Goal: Task Accomplishment & Management: Complete application form

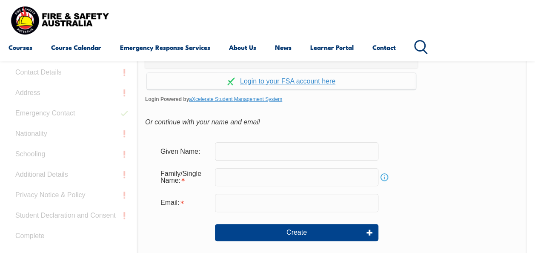
scroll to position [244, 0]
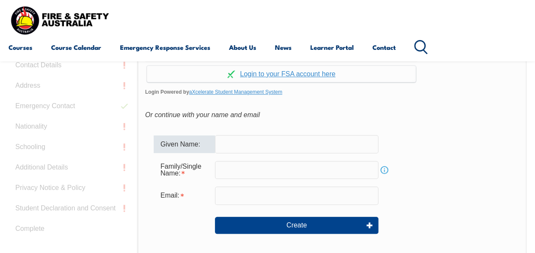
click at [261, 137] on input "text" at bounding box center [297, 144] width 164 height 18
type input "[PERSON_NAME]"
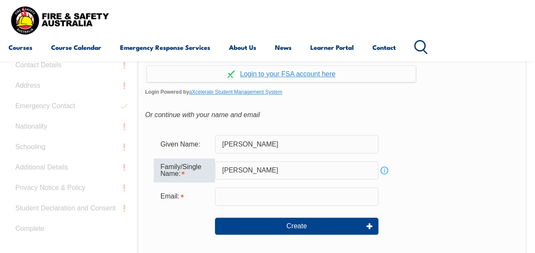
type input "[PERSON_NAME]"
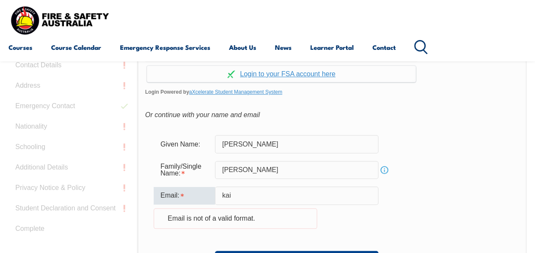
type input "[EMAIL_ADDRESS][PERSON_NAME][DOMAIN_NAME]"
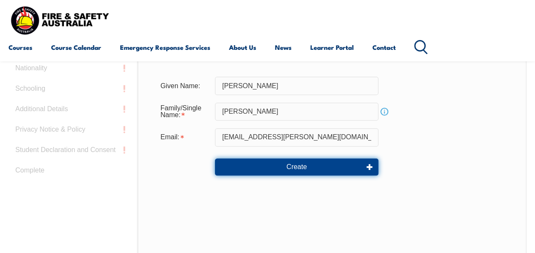
scroll to position [329, 0]
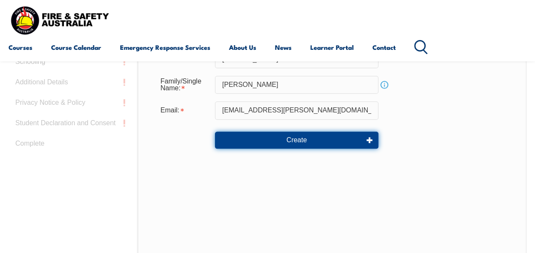
click at [302, 138] on button "Create" at bounding box center [297, 140] width 164 height 17
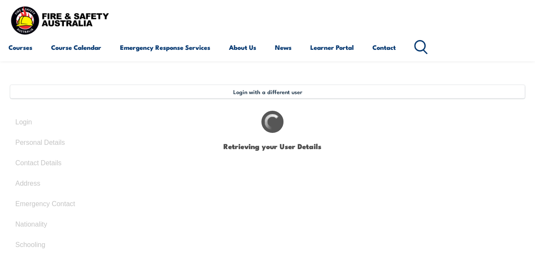
type input "[PERSON_NAME]"
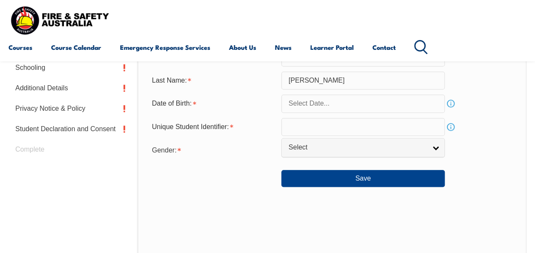
scroll to position [334, 0]
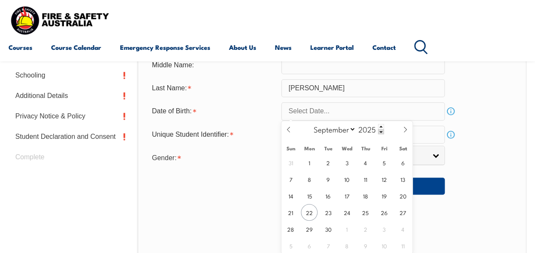
click at [341, 126] on select "January February March April May June July August September October November De…" at bounding box center [333, 128] width 46 height 11
select select "4"
click at [310, 123] on select "January February March April May June July August September October November De…" at bounding box center [333, 128] width 46 height 11
click at [368, 129] on input "2025" at bounding box center [370, 129] width 28 height 10
type input "1994"
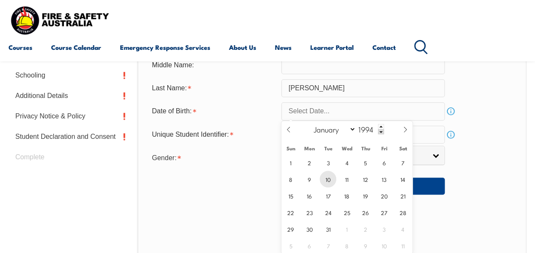
click at [325, 182] on span "10" at bounding box center [328, 179] width 17 height 17
type input "May 10, 1994"
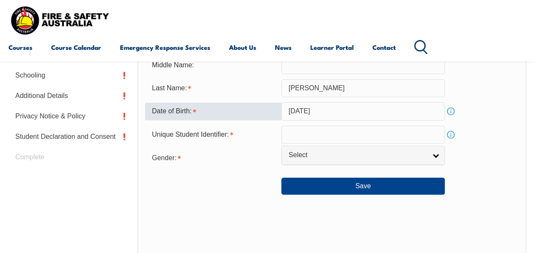
click at [299, 128] on input "text" at bounding box center [363, 135] width 164 height 18
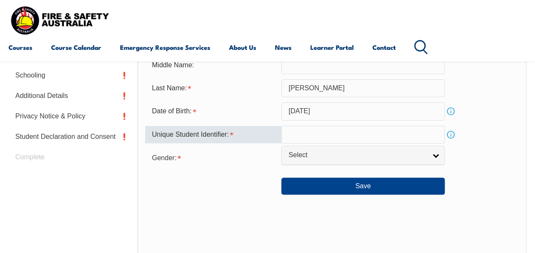
click at [299, 128] on input "text" at bounding box center [363, 135] width 164 height 18
type input "33A5TWMUQF"
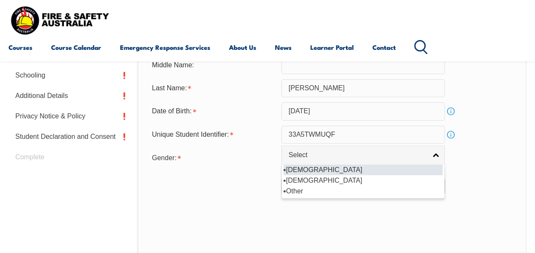
click at [307, 152] on span "Select" at bounding box center [358, 155] width 138 height 9
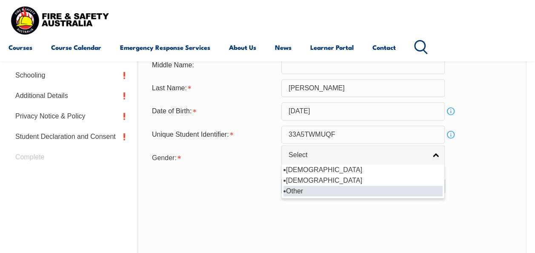
click at [314, 191] on li "Other" at bounding box center [363, 191] width 159 height 11
select select "X"
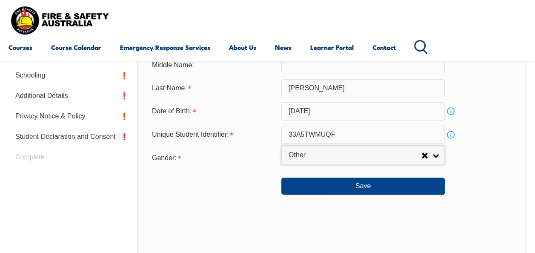
click at [481, 197] on div "Personal Details Title: Mr Mrs Ms Miss Other Select Given Name: Kai Preferred N…" at bounding box center [332, 129] width 389 height 374
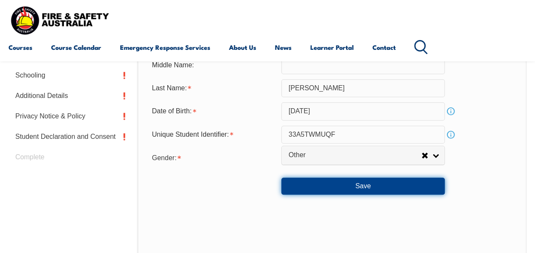
click at [335, 186] on button "Save" at bounding box center [363, 186] width 164 height 17
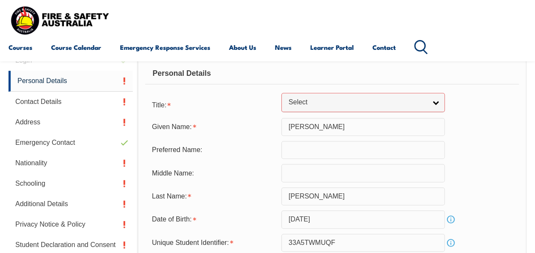
scroll to position [190, 0]
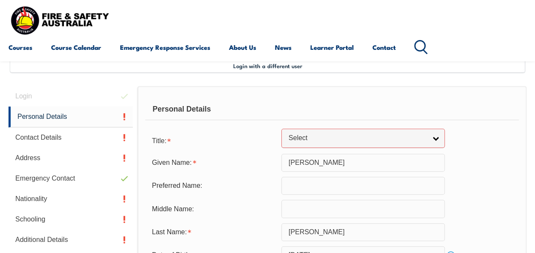
click at [313, 138] on span "Select" at bounding box center [358, 138] width 138 height 9
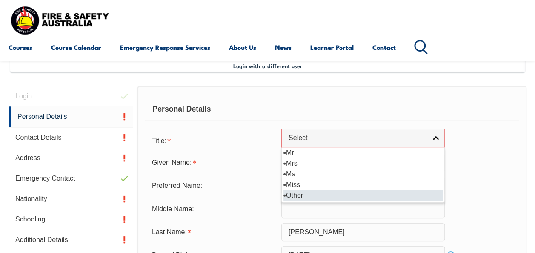
click at [311, 198] on li "Other" at bounding box center [363, 195] width 159 height 11
select select "Other"
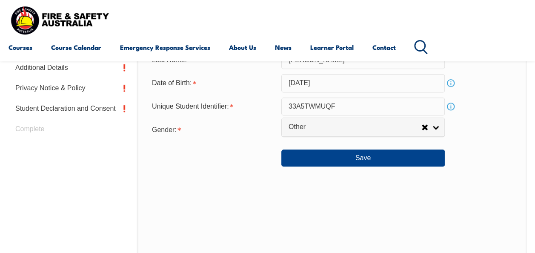
scroll to position [403, 0]
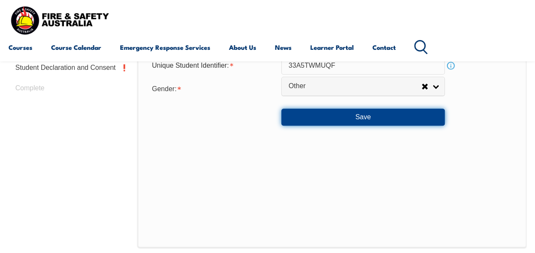
click at [349, 120] on button "Save" at bounding box center [363, 117] width 164 height 17
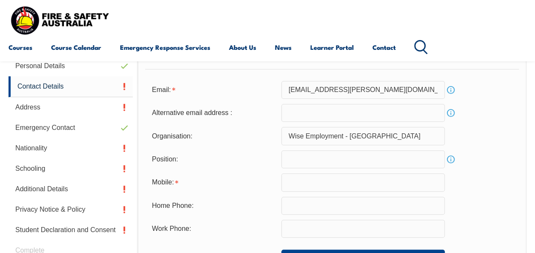
scroll to position [249, 0]
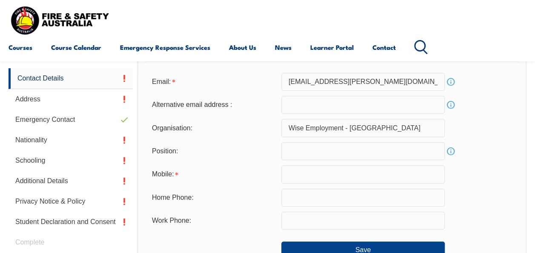
click at [361, 102] on input "email" at bounding box center [363, 105] width 164 height 18
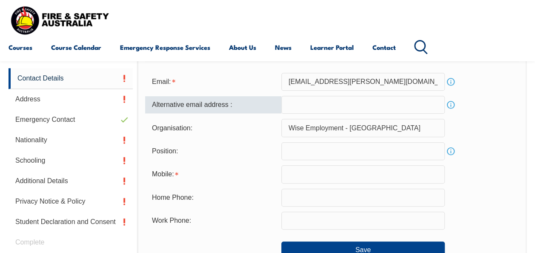
type input "rigbykai@outlook.com"
click at [318, 152] on input "text" at bounding box center [363, 151] width 164 height 18
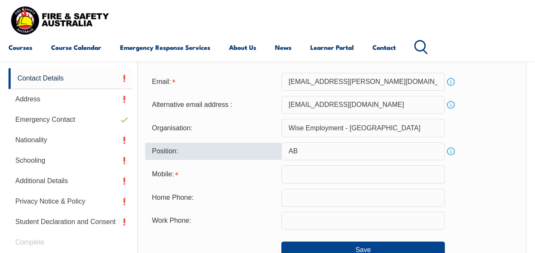
type input "A"
type input "Assistant Business Manager"
click at [393, 135] on input "Wise Employment - Maroochydore" at bounding box center [363, 128] width 164 height 18
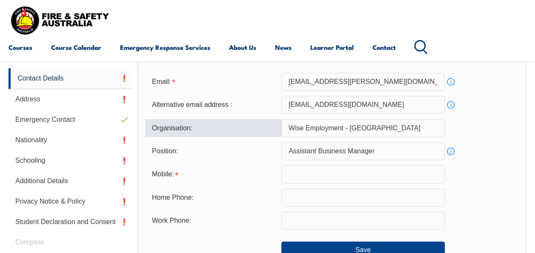
click at [371, 126] on input "Wise Employment - Maroochydore" at bounding box center [363, 128] width 164 height 18
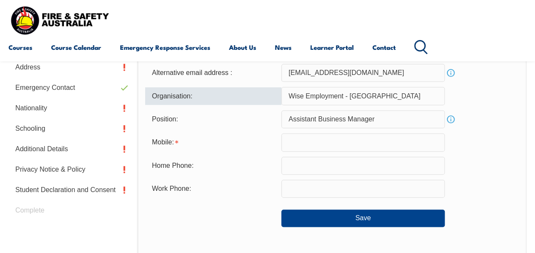
scroll to position [292, 0]
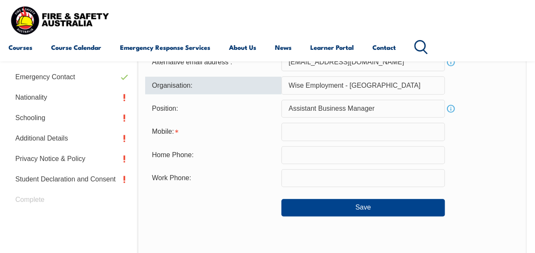
type input "Wise Employment - Oakleigh"
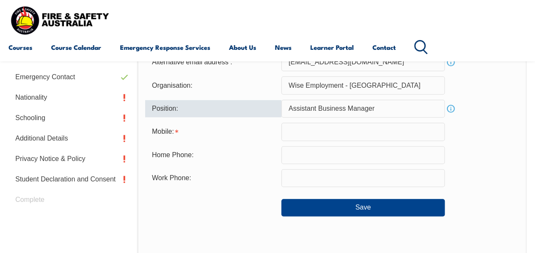
click at [297, 117] on input "Assistant Business Manager" at bounding box center [363, 109] width 164 height 18
click at [305, 127] on input "text" at bounding box center [363, 132] width 164 height 18
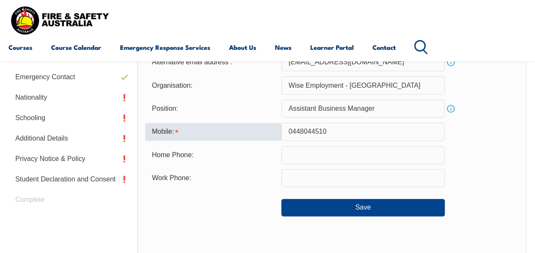
type input "0448044510"
click at [298, 152] on input "text" at bounding box center [363, 155] width 164 height 18
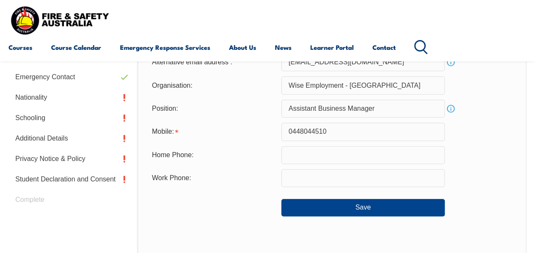
drag, startPoint x: 235, startPoint y: 141, endPoint x: 241, endPoint y: 139, distance: 5.7
click at [235, 141] on form "Email: kai.rigby@wiseemployment.com.au Info Alternative email address : rigbyka…" at bounding box center [332, 123] width 374 height 186
click at [310, 131] on input "0448044510" at bounding box center [363, 132] width 164 height 18
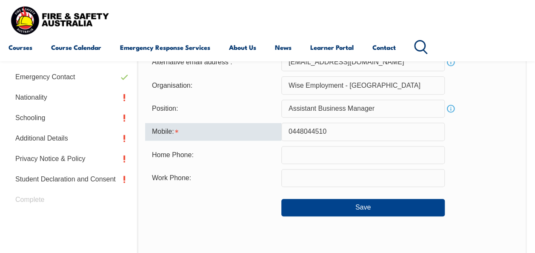
click at [321, 150] on input "text" at bounding box center [363, 155] width 164 height 18
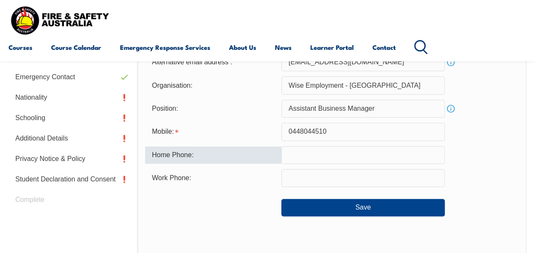
drag, startPoint x: 244, startPoint y: 134, endPoint x: 254, endPoint y: 130, distance: 10.0
click at [244, 134] on div "Mobile:" at bounding box center [213, 131] width 136 height 16
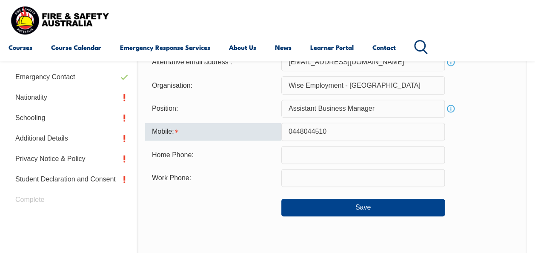
drag, startPoint x: 341, startPoint y: 129, endPoint x: 250, endPoint y: 123, distance: 91.0
click at [250, 123] on div "Mobile: 0448044510" at bounding box center [332, 132] width 374 height 18
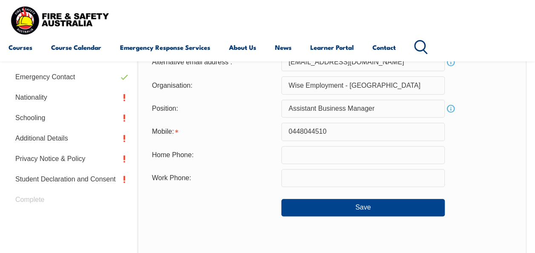
click at [250, 123] on div "Mobile: 0448044510" at bounding box center [332, 132] width 374 height 18
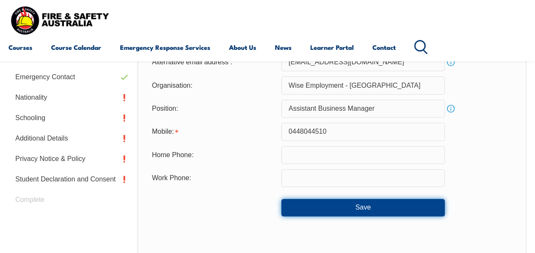
click at [315, 199] on button "Save" at bounding box center [363, 207] width 164 height 17
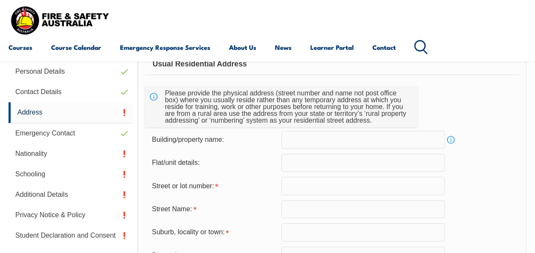
scroll to position [249, 0]
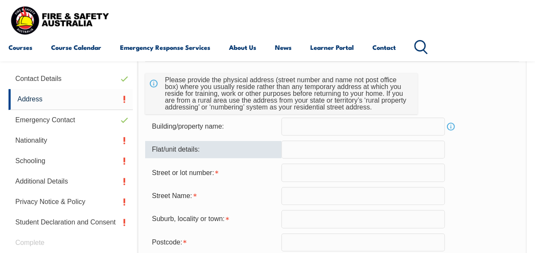
click at [342, 153] on input "text" at bounding box center [363, 150] width 164 height 18
type input "5/11"
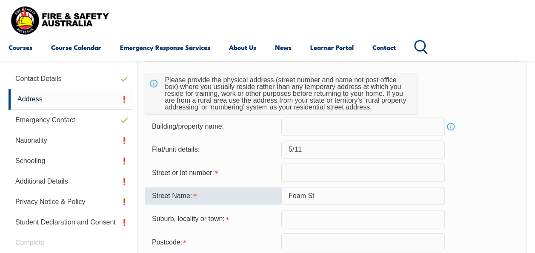
type input "Foam St"
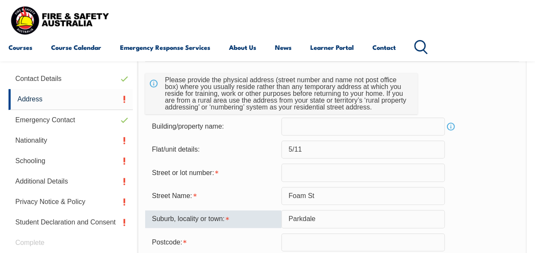
type input "Parkdale"
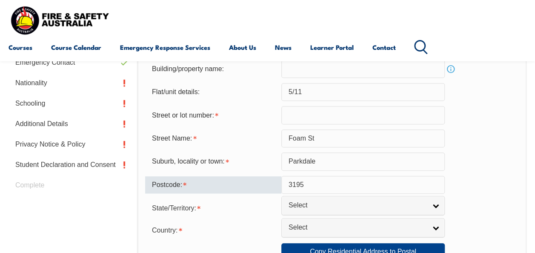
scroll to position [419, 0]
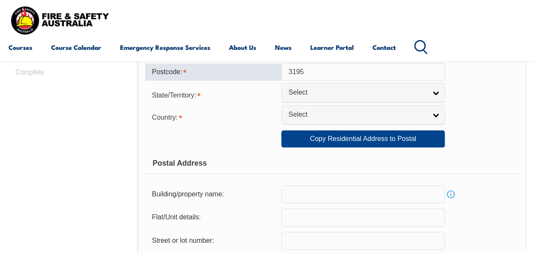
type input "3195"
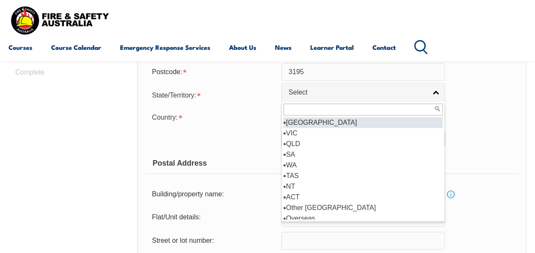
click at [299, 94] on span "Select" at bounding box center [358, 92] width 138 height 9
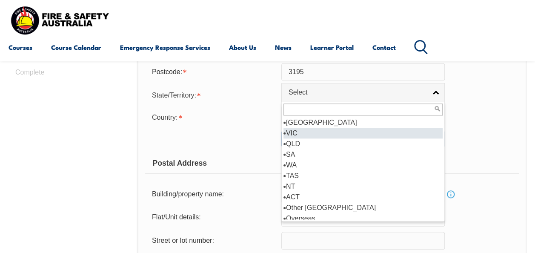
click at [303, 128] on li "VIC" at bounding box center [363, 133] width 159 height 11
select select "VIC"
click at [303, 128] on form "Usual Residential Address Please provide the physical address (street number an…" at bounding box center [332, 142] width 374 height 545
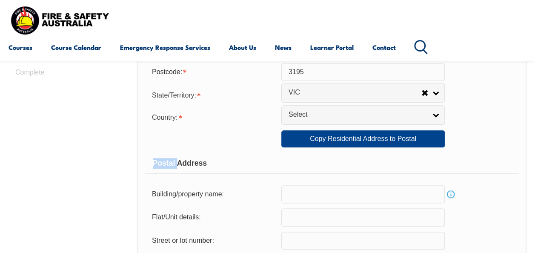
drag, startPoint x: 303, startPoint y: 128, endPoint x: 301, endPoint y: 117, distance: 11.2
click at [301, 117] on span "Select" at bounding box center [358, 114] width 138 height 9
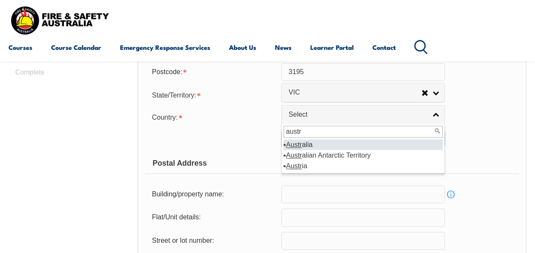
type input "austr"
click at [316, 144] on li "Austr alia" at bounding box center [363, 144] width 159 height 11
select select "1101"
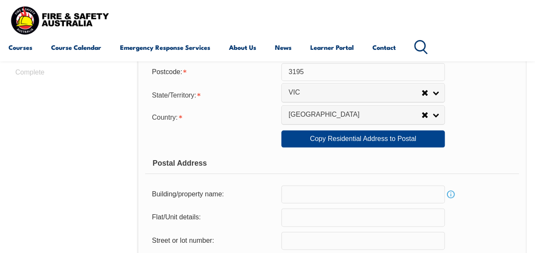
click at [235, 134] on div "Copy Residential Address to Postal:" at bounding box center [213, 139] width 136 height 16
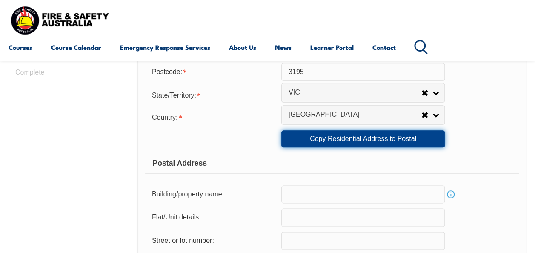
click at [331, 143] on link "Copy Residential Address to Postal" at bounding box center [363, 138] width 164 height 17
type input "5/11"
type input "Foam St"
type input "Parkdale"
select select "VIC"
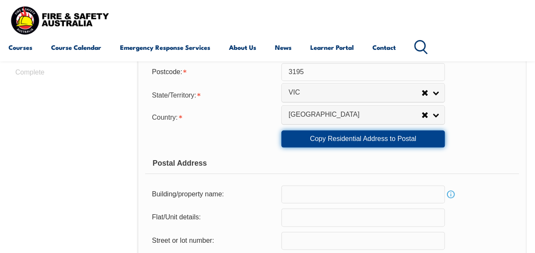
type input "3195"
select select "1101"
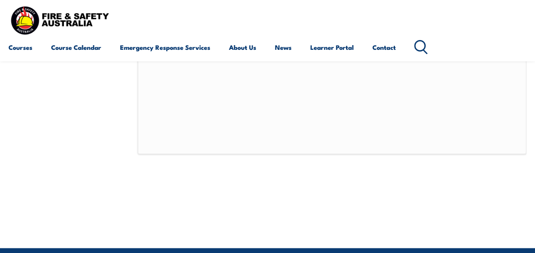
scroll to position [674, 0]
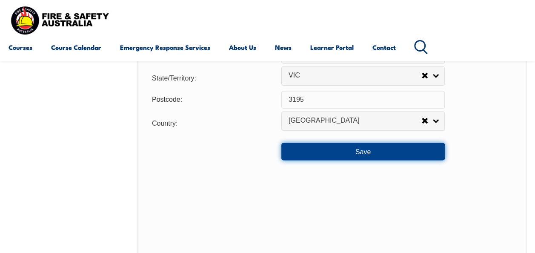
click at [353, 145] on button "Save" at bounding box center [363, 151] width 164 height 17
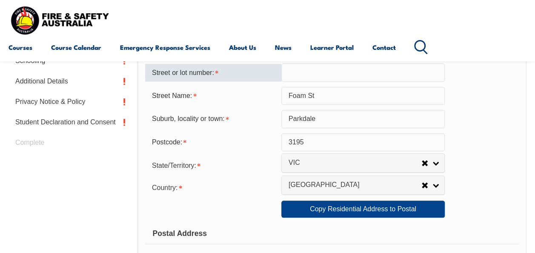
scroll to position [284, 0]
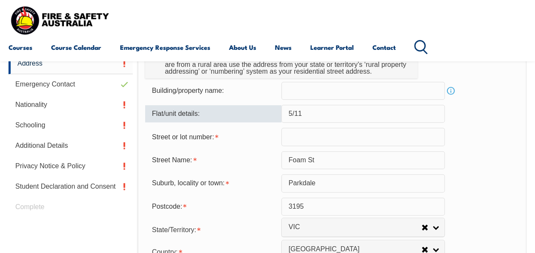
drag, startPoint x: 320, startPoint y: 118, endPoint x: 284, endPoint y: 110, distance: 36.8
click at [284, 110] on input "5/11" at bounding box center [363, 114] width 164 height 18
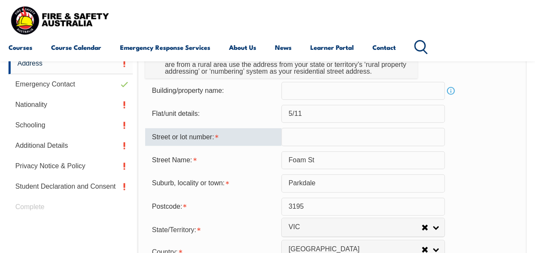
click at [300, 134] on input "text" at bounding box center [363, 137] width 164 height 18
paste input "5/11"
type input "5/11"
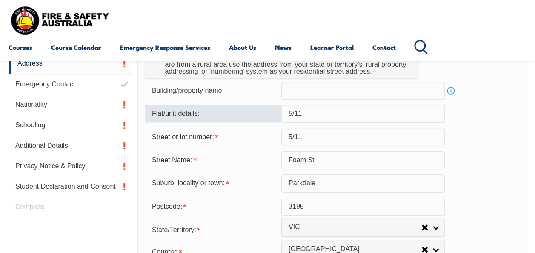
drag, startPoint x: 316, startPoint y: 112, endPoint x: 288, endPoint y: 116, distance: 28.3
click at [288, 116] on input "5/11" at bounding box center [363, 114] width 164 height 18
click at [244, 128] on div "Street or lot number: 5/11" at bounding box center [332, 137] width 374 height 18
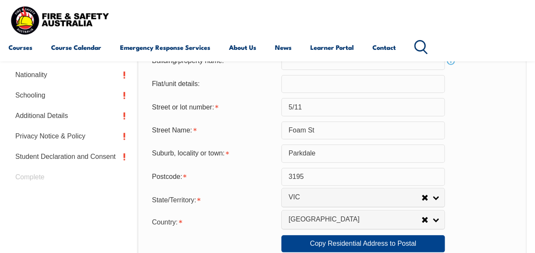
scroll to position [370, 0]
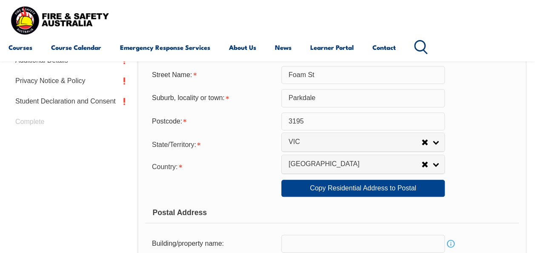
click at [363, 178] on form "Usual Residential Address Please provide the physical address (street number an…" at bounding box center [332, 192] width 374 height 545
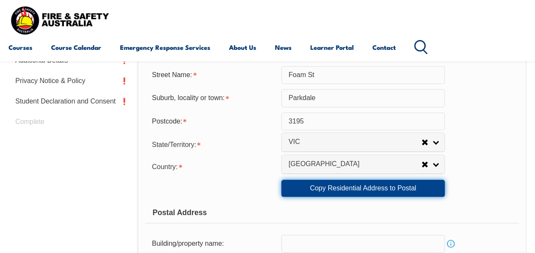
click at [363, 181] on link "Copy Residential Address to Postal" at bounding box center [363, 188] width 164 height 17
type input "5/11"
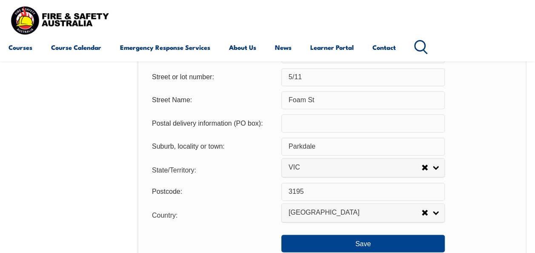
scroll to position [668, 0]
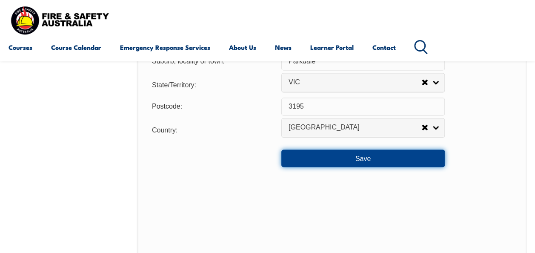
click at [318, 157] on button "Save" at bounding box center [363, 157] width 164 height 17
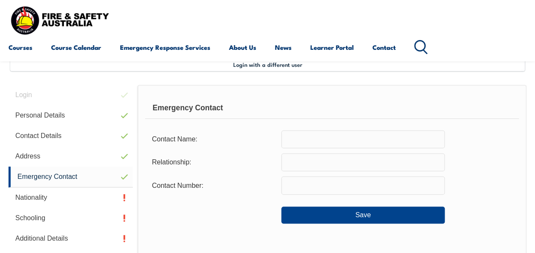
scroll to position [203, 0]
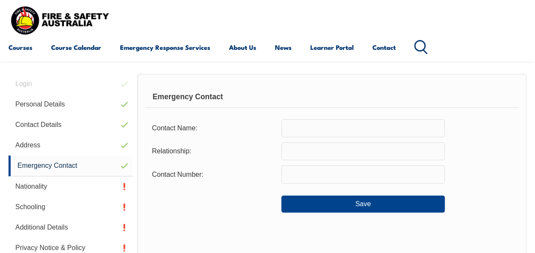
click at [313, 123] on input "text" at bounding box center [363, 128] width 164 height 18
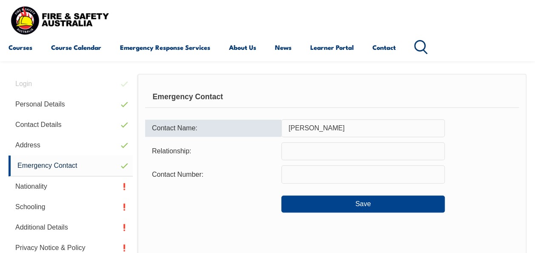
type input "Jenny Flemming"
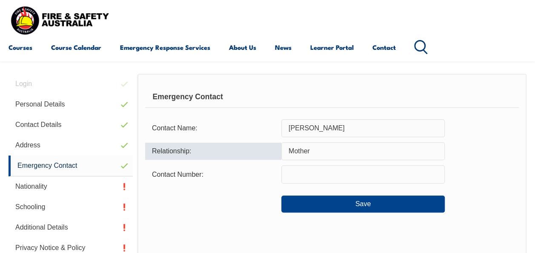
type input "Mother"
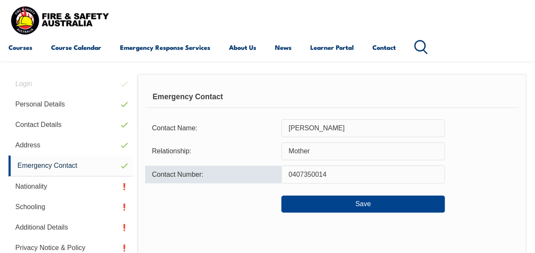
type input "0407350014"
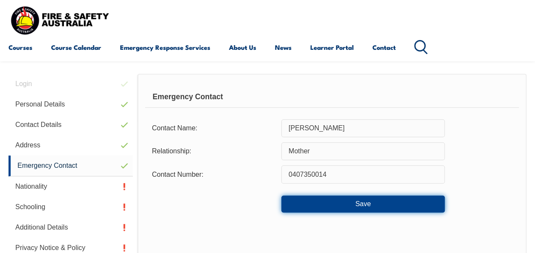
click at [330, 195] on button "Save" at bounding box center [363, 203] width 164 height 17
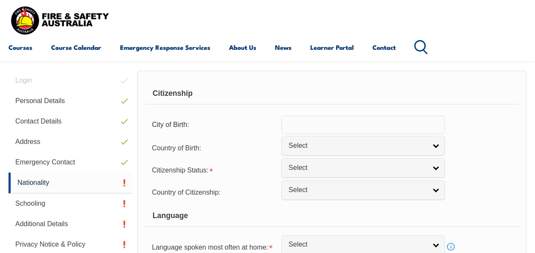
scroll to position [207, 0]
click at [336, 112] on form "Citizenship City of Birth: Country of Birth: Adelie Land (France) Afghanistan A…" at bounding box center [332, 194] width 374 height 223
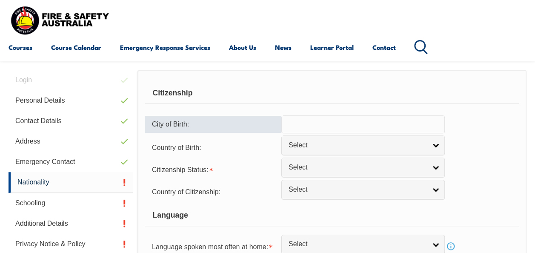
click at [331, 123] on input "text" at bounding box center [363, 124] width 164 height 18
type input "Sandringham"
click at [339, 152] on link "Select" at bounding box center [363, 144] width 164 height 19
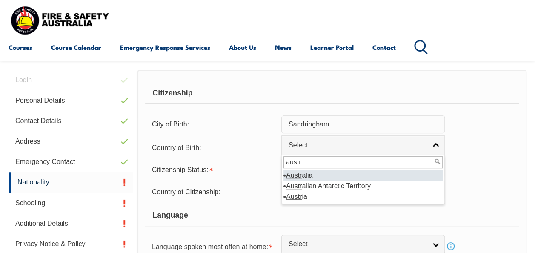
type input "austr"
click at [330, 172] on li "Austr alia" at bounding box center [363, 175] width 159 height 11
click at [330, 172] on link "Select" at bounding box center [363, 167] width 164 height 19
select select "1101"
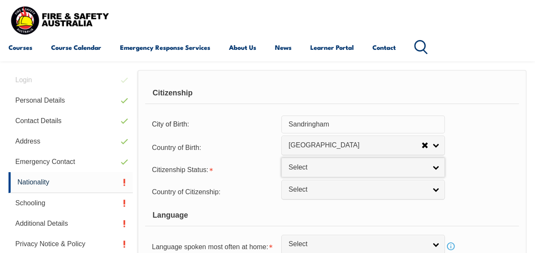
click at [320, 170] on span "Select" at bounding box center [358, 167] width 138 height 9
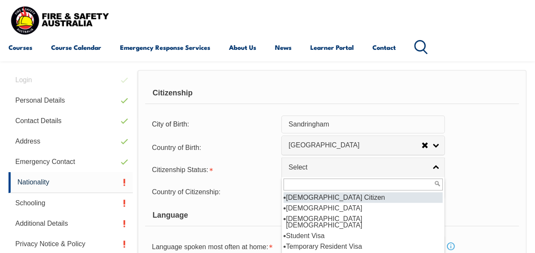
click at [320, 170] on span "Select" at bounding box center [358, 167] width 138 height 9
click at [322, 196] on li "[DEMOGRAPHIC_DATA] Citizen" at bounding box center [363, 197] width 159 height 11
select select "1"
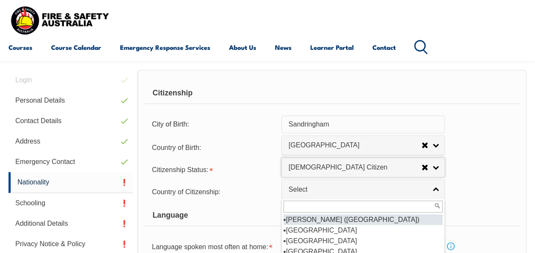
click at [314, 191] on span "Select" at bounding box center [358, 189] width 138 height 9
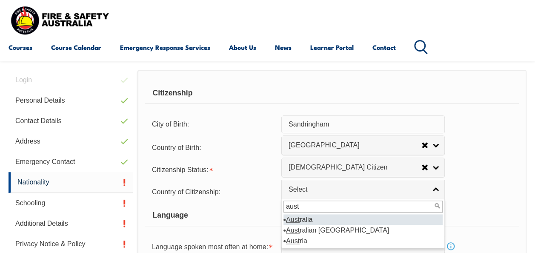
type input "aust"
click at [316, 215] on li "Aust ralia" at bounding box center [363, 219] width 159 height 11
select select "1101"
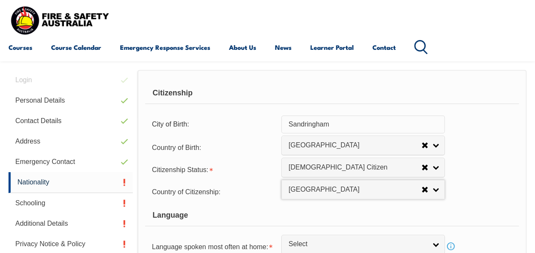
click at [181, 169] on span "Citizenship Status:" at bounding box center [180, 169] width 57 height 7
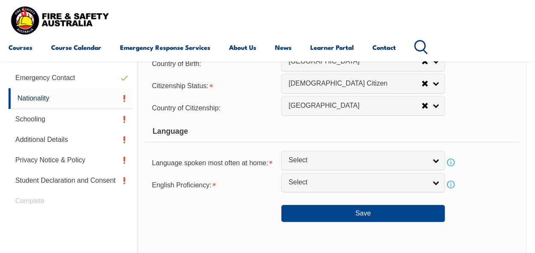
scroll to position [292, 0]
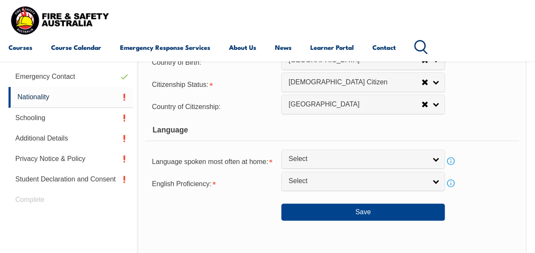
click at [324, 158] on span "Select" at bounding box center [358, 159] width 138 height 9
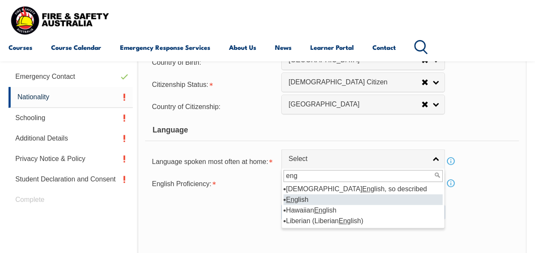
type input "eng"
click at [303, 198] on li "Eng lish" at bounding box center [363, 199] width 159 height 11
select select "1201"
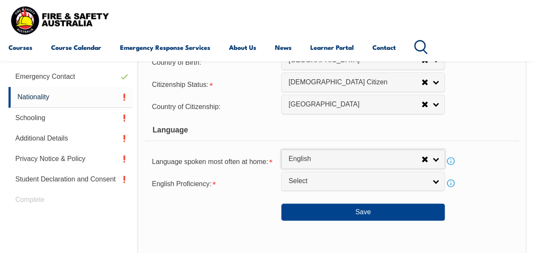
click at [301, 181] on span "Select" at bounding box center [358, 181] width 138 height 9
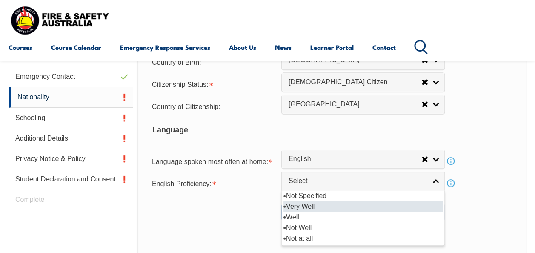
click at [305, 205] on li "Very Well" at bounding box center [363, 206] width 159 height 11
select select "1"
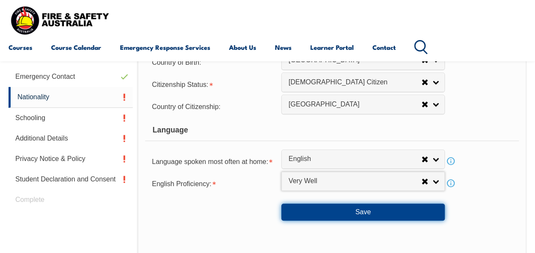
click at [345, 214] on button "Save" at bounding box center [363, 212] width 164 height 17
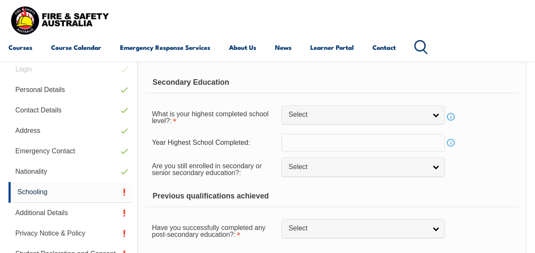
scroll to position [169, 0]
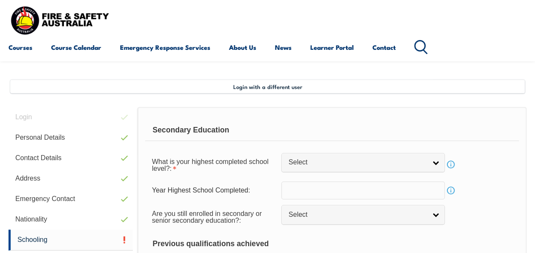
click at [329, 162] on span "Select" at bounding box center [358, 162] width 138 height 9
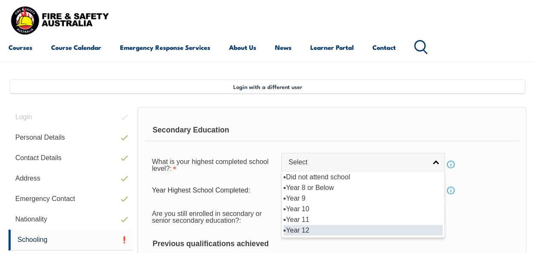
click at [327, 229] on li "Year 12" at bounding box center [363, 230] width 159 height 11
select select "12"
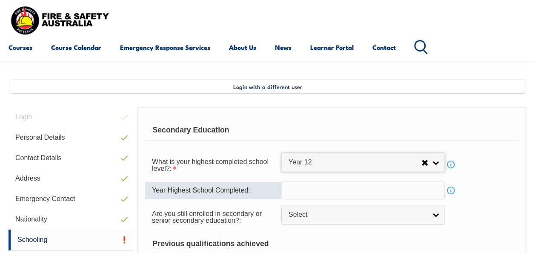
click at [315, 186] on input "text" at bounding box center [363, 190] width 164 height 18
type input "2012"
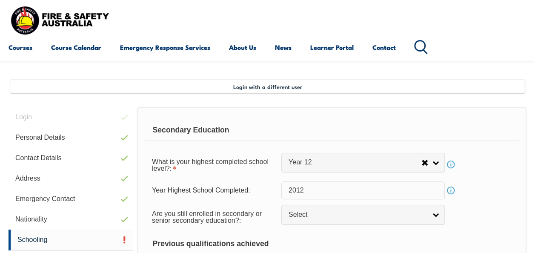
click at [226, 209] on div "Are you still enrolled in secondary or senior secondary education?:" at bounding box center [213, 216] width 136 height 24
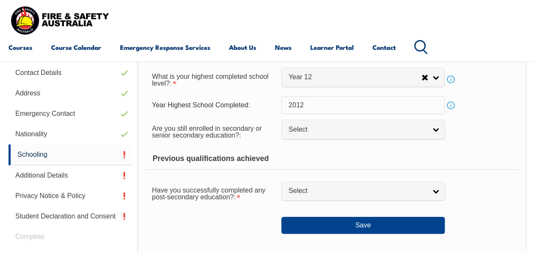
scroll to position [255, 0]
click at [299, 125] on span "Select" at bounding box center [358, 129] width 138 height 9
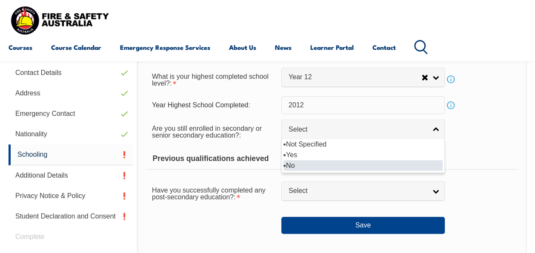
click at [313, 163] on li "No" at bounding box center [363, 165] width 159 height 11
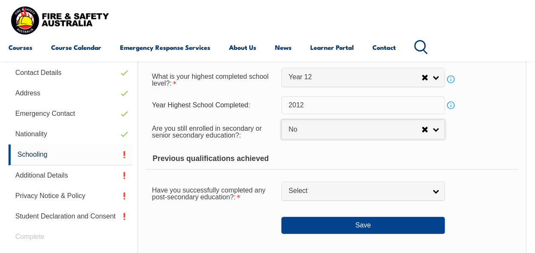
select select "false"
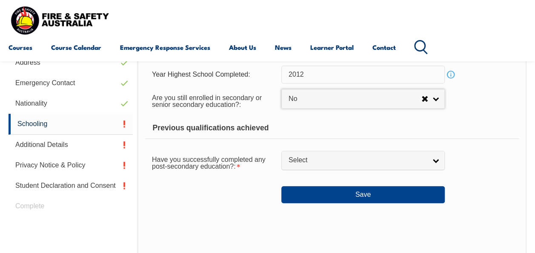
scroll to position [297, 0]
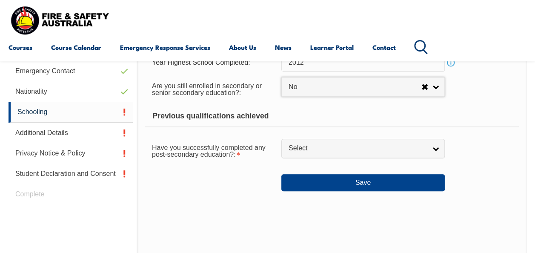
click at [307, 149] on span "Select" at bounding box center [358, 148] width 138 height 9
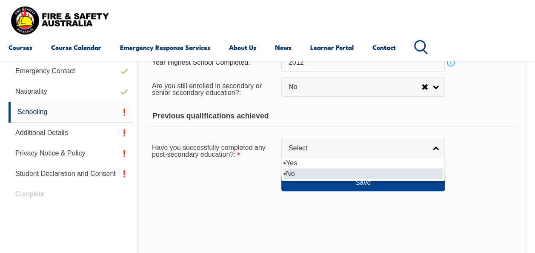
click at [301, 173] on li "No" at bounding box center [363, 173] width 159 height 11
select select "false"
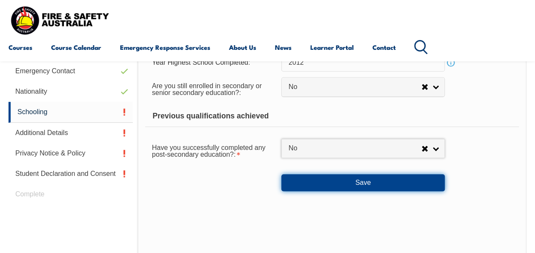
click at [310, 186] on button "Save" at bounding box center [363, 182] width 164 height 17
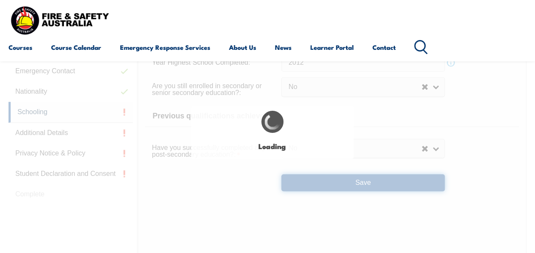
select select
select select "false"
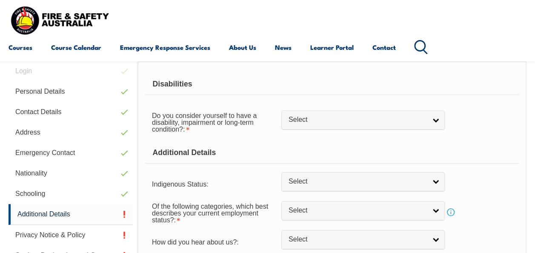
scroll to position [207, 0]
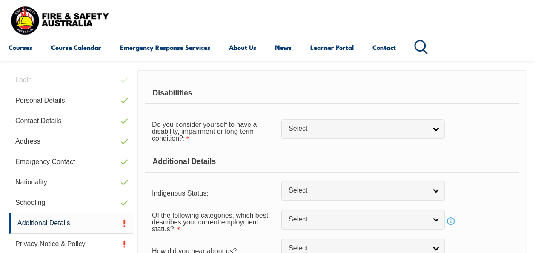
click at [313, 132] on span "Select" at bounding box center [358, 128] width 138 height 9
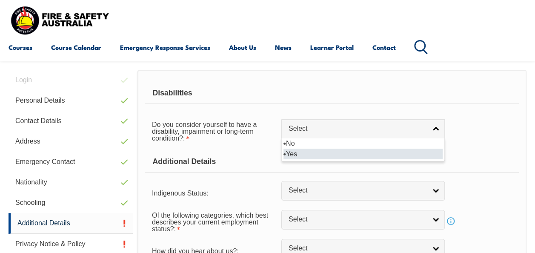
click at [307, 153] on li "Yes" at bounding box center [363, 154] width 159 height 11
select select "true"
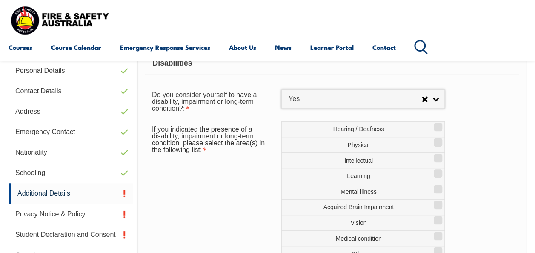
scroll to position [249, 0]
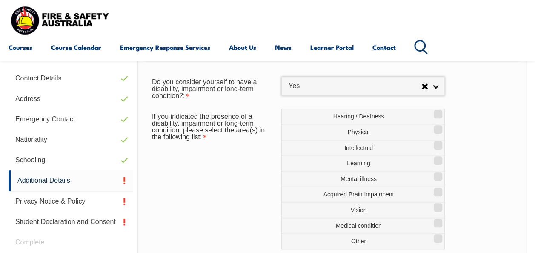
click at [367, 176] on label "Mental illness" at bounding box center [363, 179] width 164 height 16
click at [434, 174] on input "Mental illness" at bounding box center [436, 173] width 5 height 1
checkbox input "true"
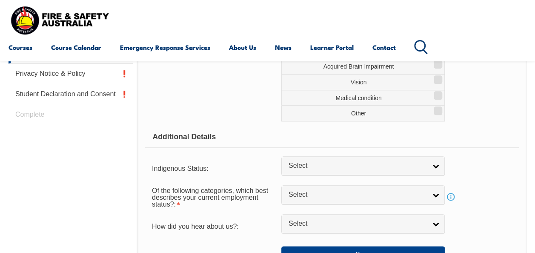
click at [310, 163] on span "Select" at bounding box center [358, 165] width 138 height 9
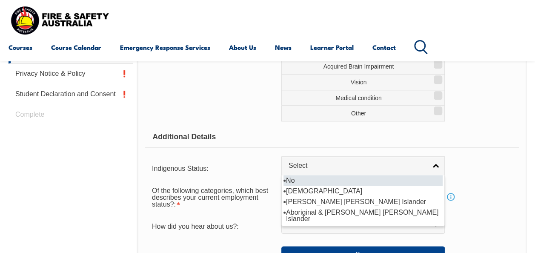
click at [308, 178] on li "No" at bounding box center [363, 180] width 159 height 11
select select "4"
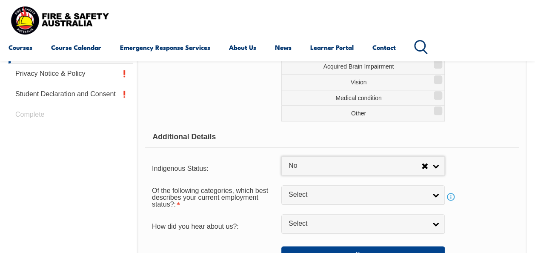
click at [346, 194] on span "Select" at bounding box center [358, 194] width 138 height 9
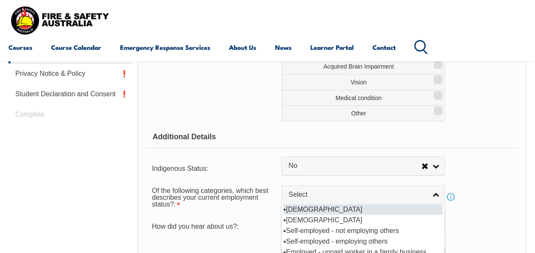
click at [339, 205] on li "[DEMOGRAPHIC_DATA]" at bounding box center [363, 209] width 159 height 11
select select "1"
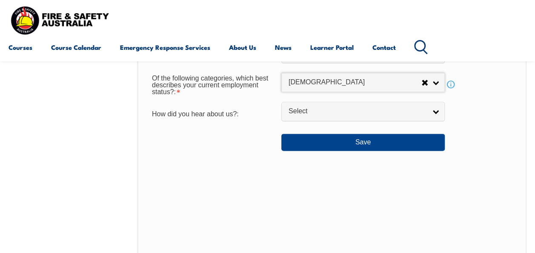
scroll to position [505, 0]
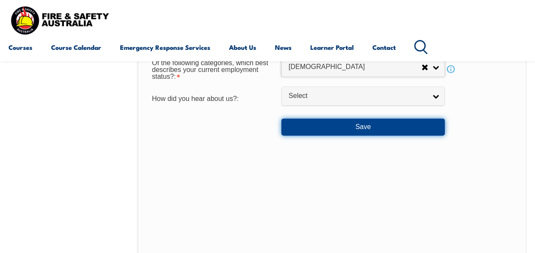
click at [306, 121] on button "Save" at bounding box center [363, 126] width 164 height 17
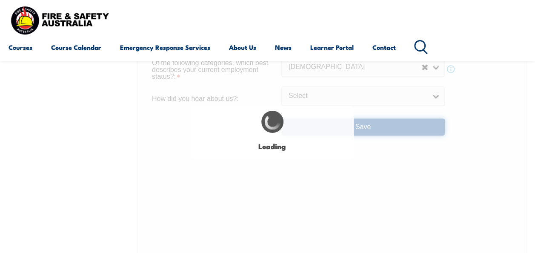
select select "true"
select select
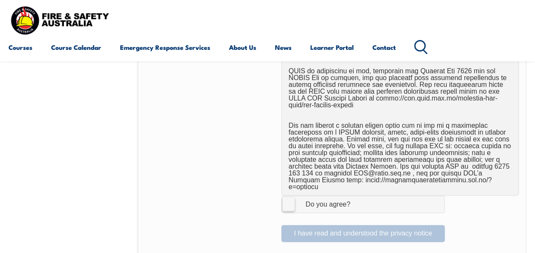
scroll to position [553, 0]
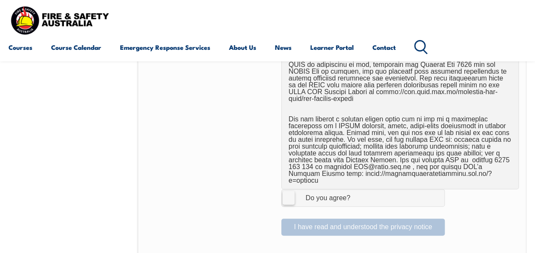
click at [288, 189] on span "I Agree Do you agree?" at bounding box center [319, 197] width 75 height 16
click at [357, 189] on input "I Agree Do you agree?" at bounding box center [364, 197] width 14 height 16
click at [288, 189] on label "I Agree Do you agree?" at bounding box center [363, 197] width 164 height 17
click at [357, 189] on input "I Agree Do you agree?" at bounding box center [364, 197] width 14 height 16
click at [290, 189] on label "I Agree Do you agree?" at bounding box center [363, 197] width 164 height 17
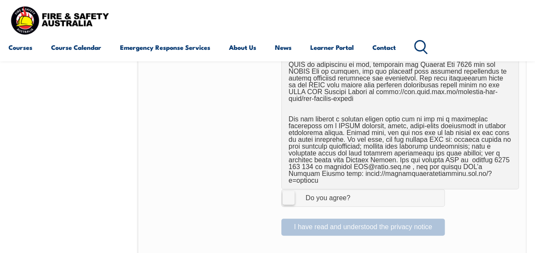
click at [357, 189] on input "I Agree Do you agree?" at bounding box center [364, 197] width 14 height 16
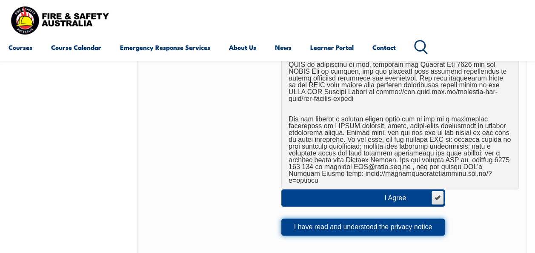
click at [354, 218] on button "I have read and understood the privacy notice" at bounding box center [363, 226] width 164 height 17
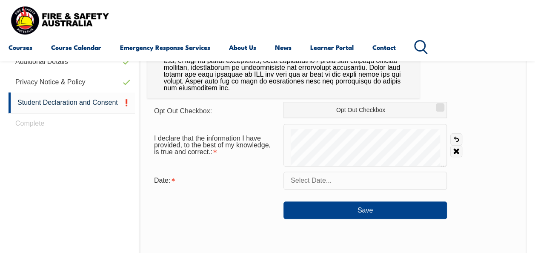
scroll to position [372, 0]
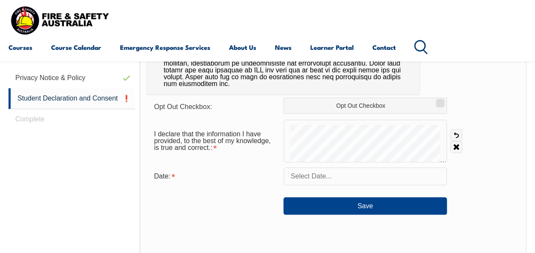
click at [310, 141] on div at bounding box center [366, 141] width 164 height 43
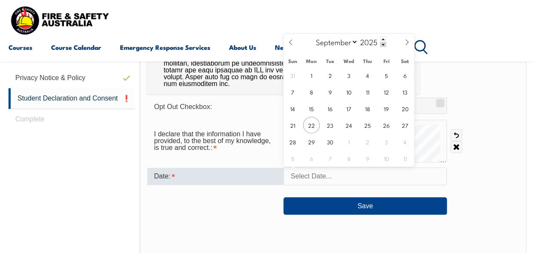
click at [347, 181] on input "text" at bounding box center [366, 176] width 164 height 18
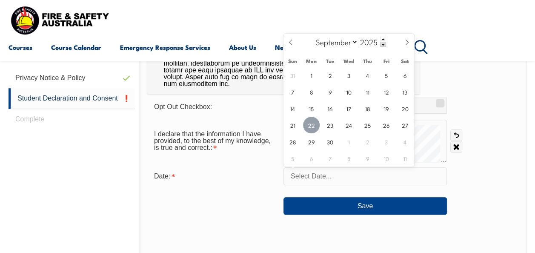
click at [314, 126] on span "22" at bounding box center [311, 125] width 17 height 17
type input "September 22, 2025"
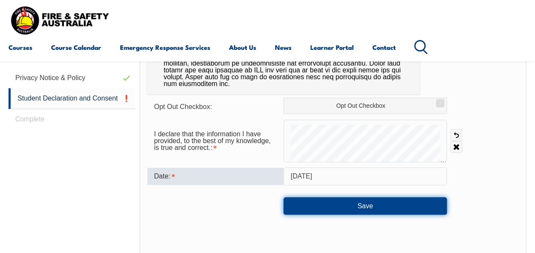
click at [323, 208] on button "Save" at bounding box center [366, 205] width 164 height 17
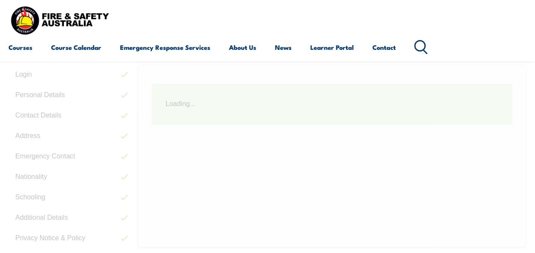
scroll to position [207, 0]
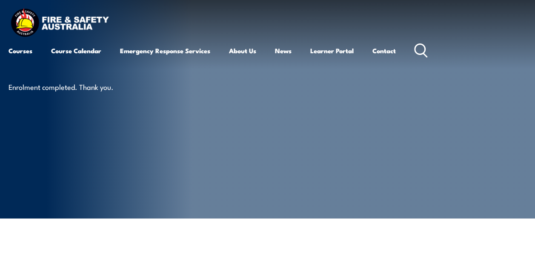
click at [350, 47] on link "Learner Portal" at bounding box center [331, 50] width 43 height 20
